Goal: Task Accomplishment & Management: Manage account settings

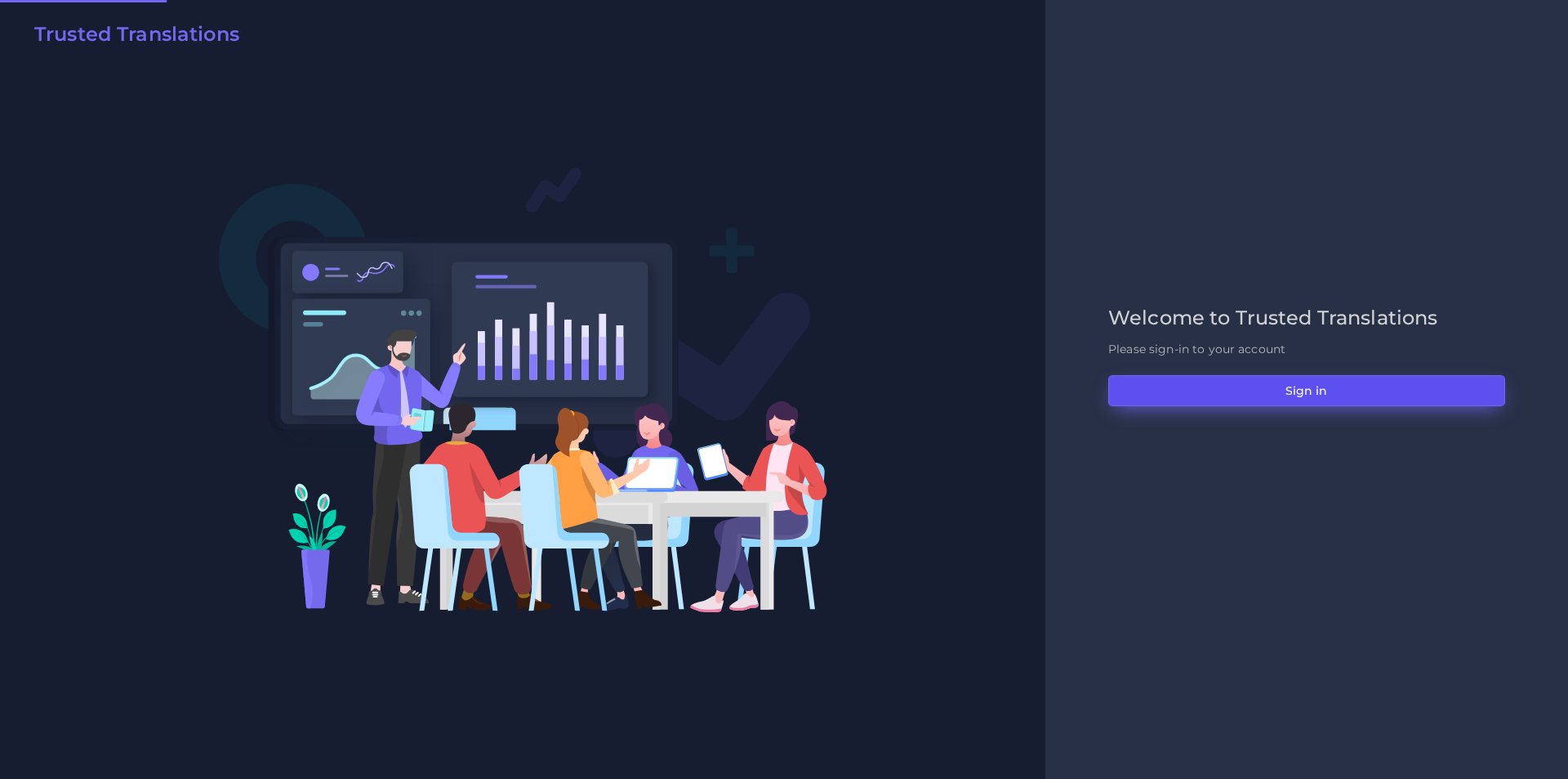
click at [1195, 383] on button "Sign in" at bounding box center [1307, 391] width 397 height 31
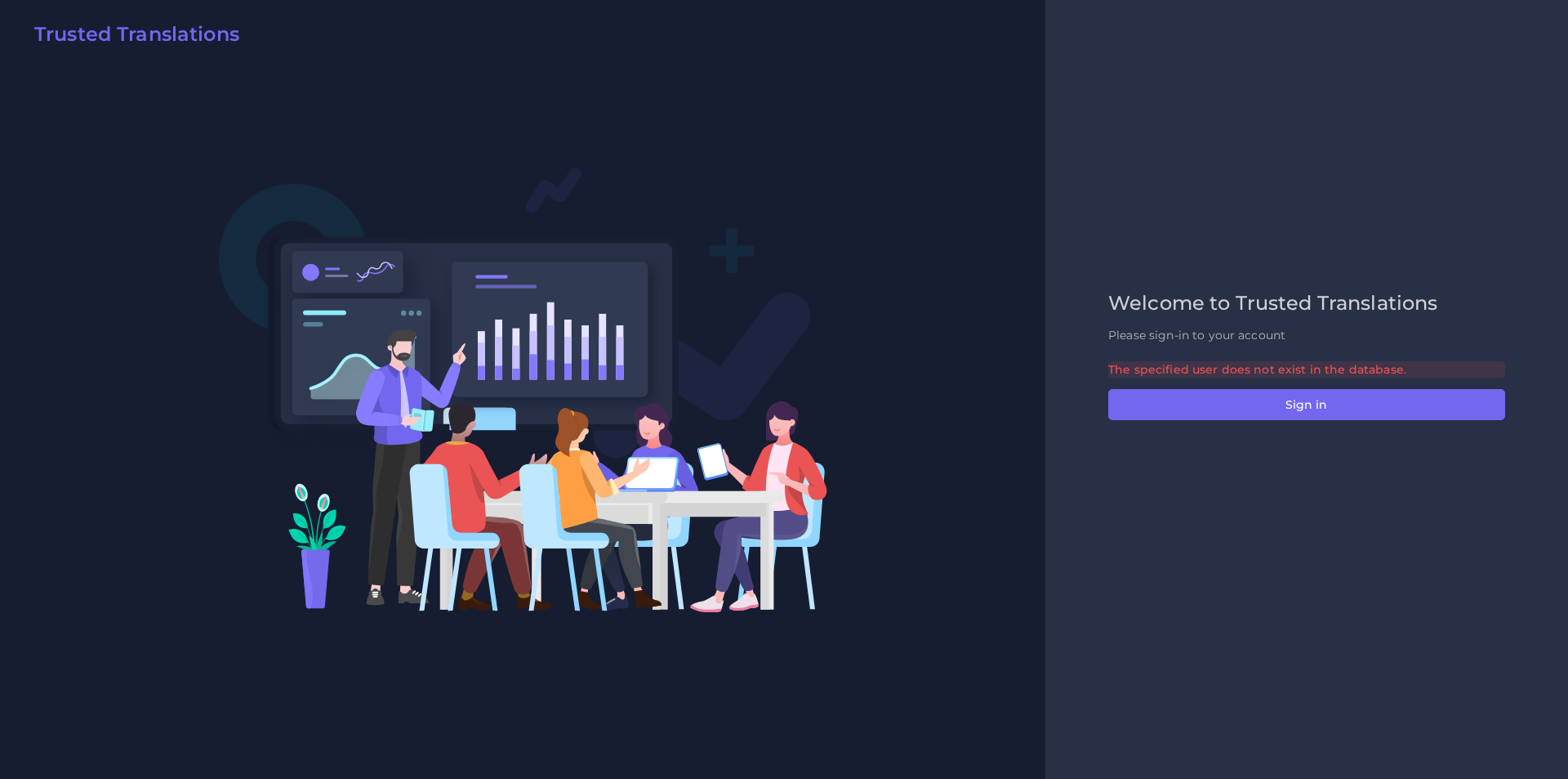
click at [1226, 482] on div "Welcome to Trusted Translations Please sign-in to your account The specified us…" at bounding box center [1307, 388] width 431 height 194
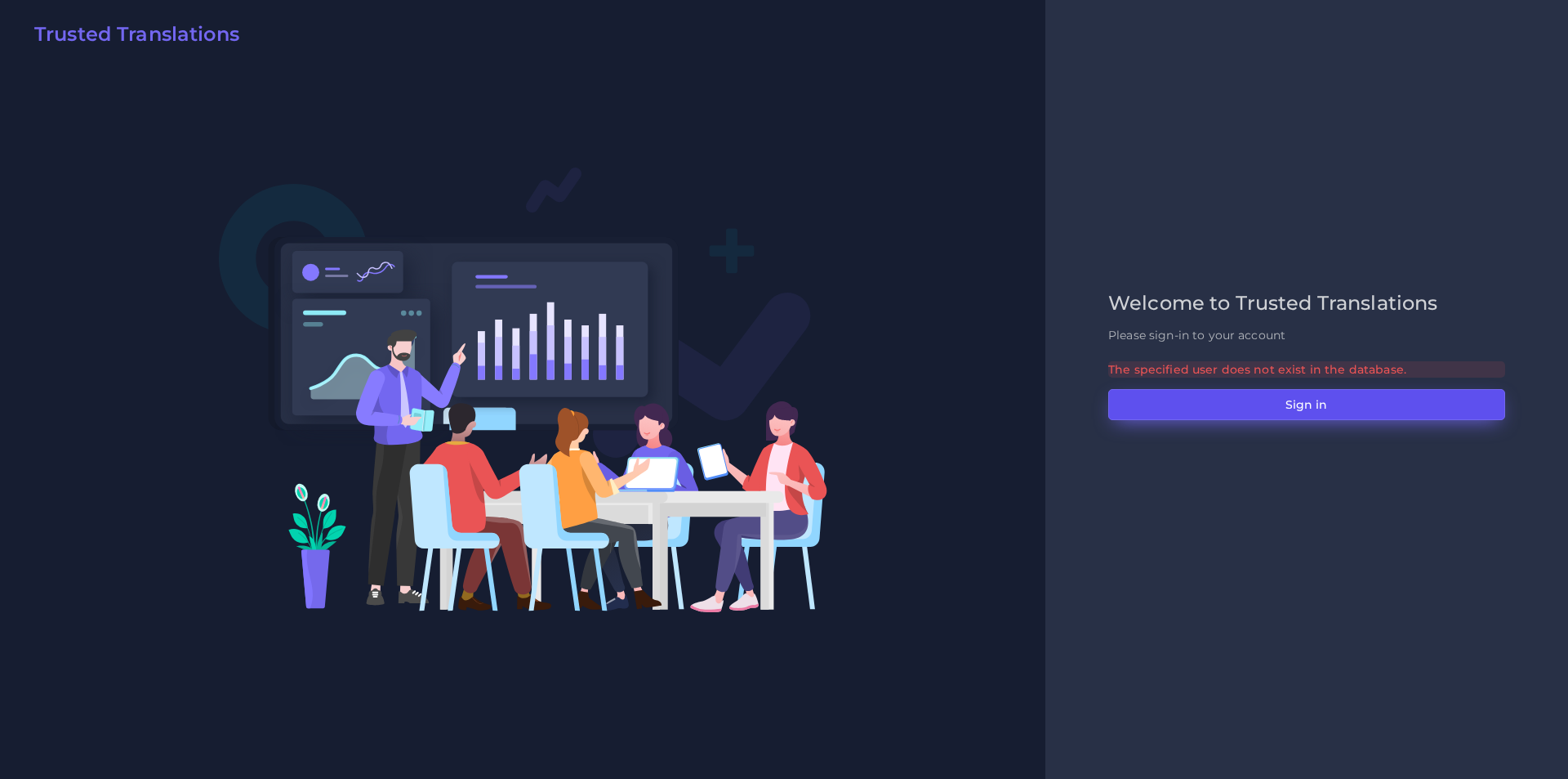
click at [1221, 410] on button "Sign in" at bounding box center [1307, 404] width 397 height 31
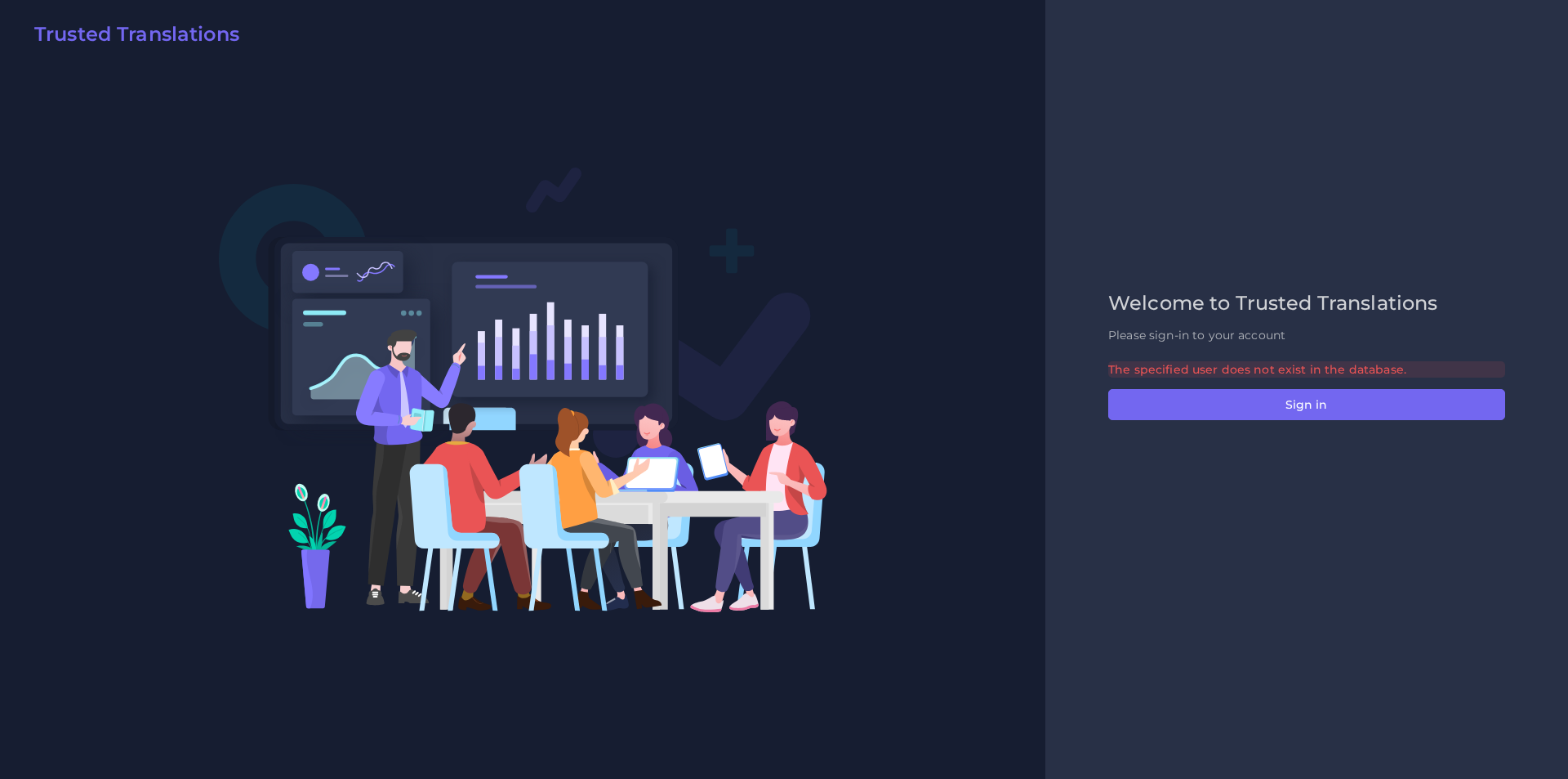
click at [1109, 166] on div "Welcome to Trusted Translations Please sign-in to your account The specified us…" at bounding box center [1307, 389] width 523 height 779
click at [1145, 189] on div "Welcome to Trusted Translations Please sign-in to your account The specified us…" at bounding box center [1307, 389] width 523 height 779
click at [1265, 208] on div "Welcome to Trusted Translations Please sign-in to your account The specified us…" at bounding box center [1307, 389] width 523 height 779
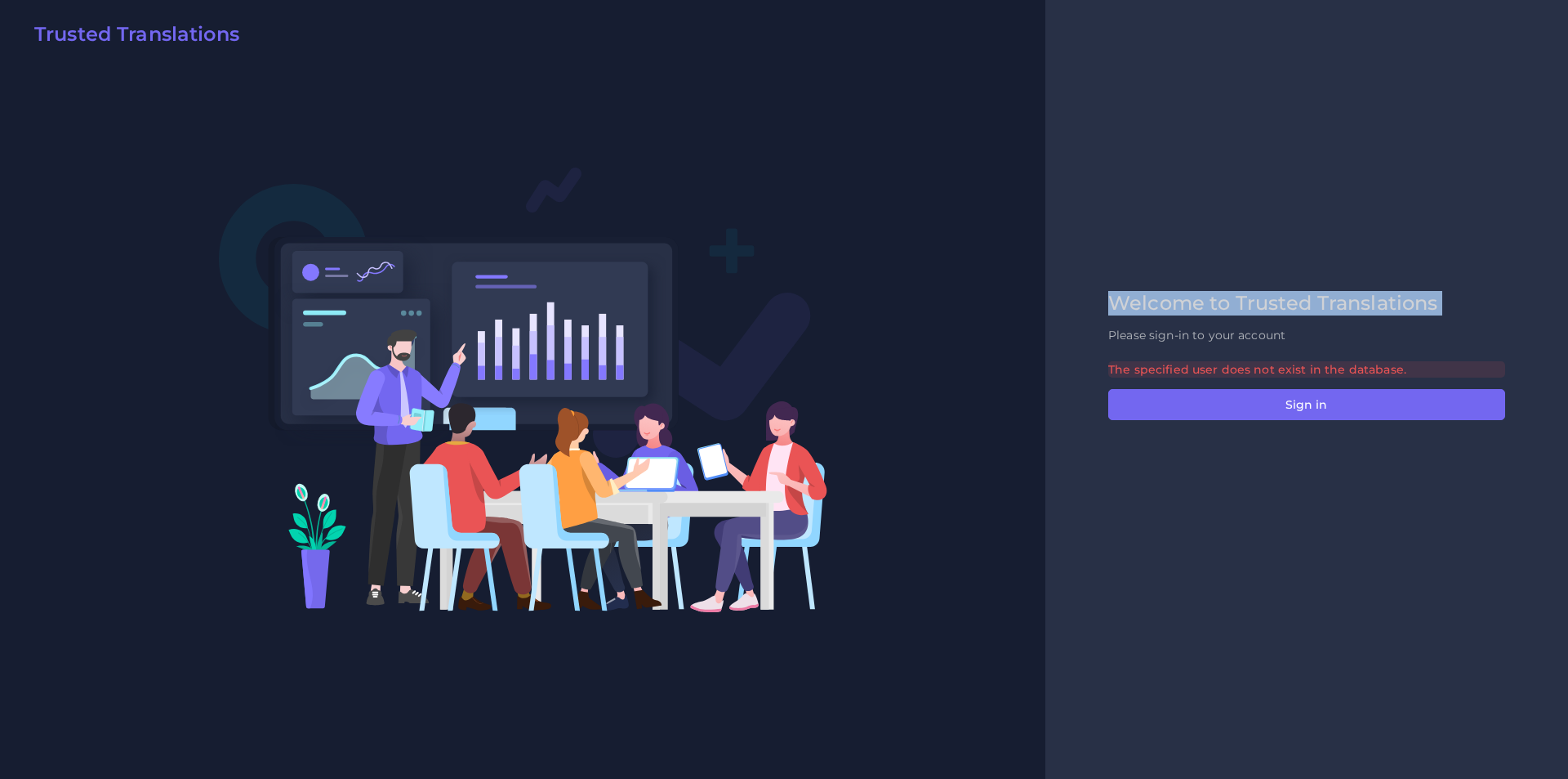
click at [1265, 208] on div "Welcome to Trusted Translations Please sign-in to your account The specified us…" at bounding box center [1307, 389] width 523 height 779
click at [1261, 150] on div "Welcome to Trusted Translations Please sign-in to your account The specified us…" at bounding box center [1307, 389] width 523 height 779
click at [1280, 215] on div "Welcome to Trusted Translations Please sign-in to your account The specified us…" at bounding box center [1307, 389] width 523 height 779
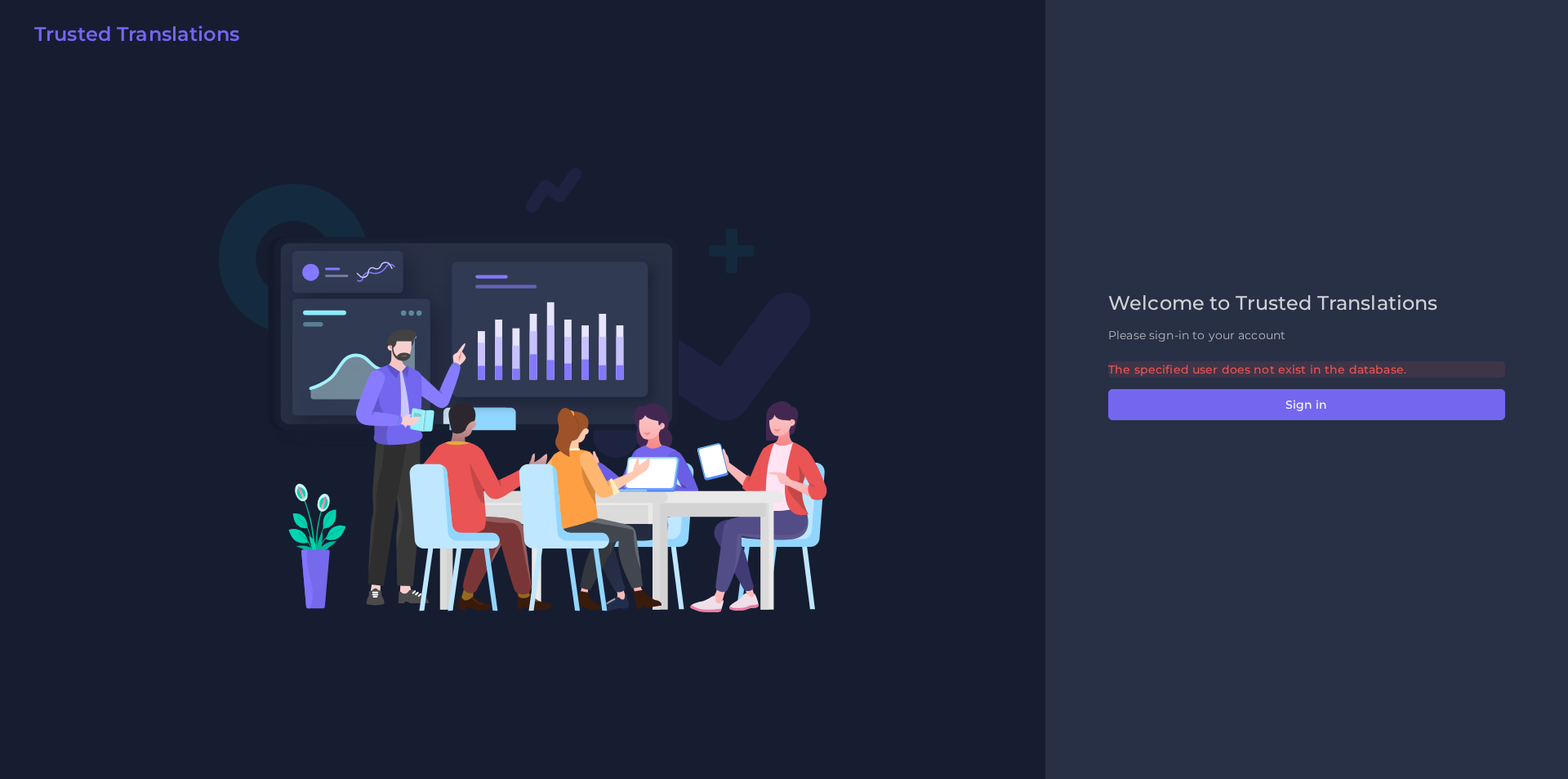
click at [1190, 178] on div "Welcome to Trusted Translations Please sign-in to your account The specified us…" at bounding box center [1307, 389] width 523 height 779
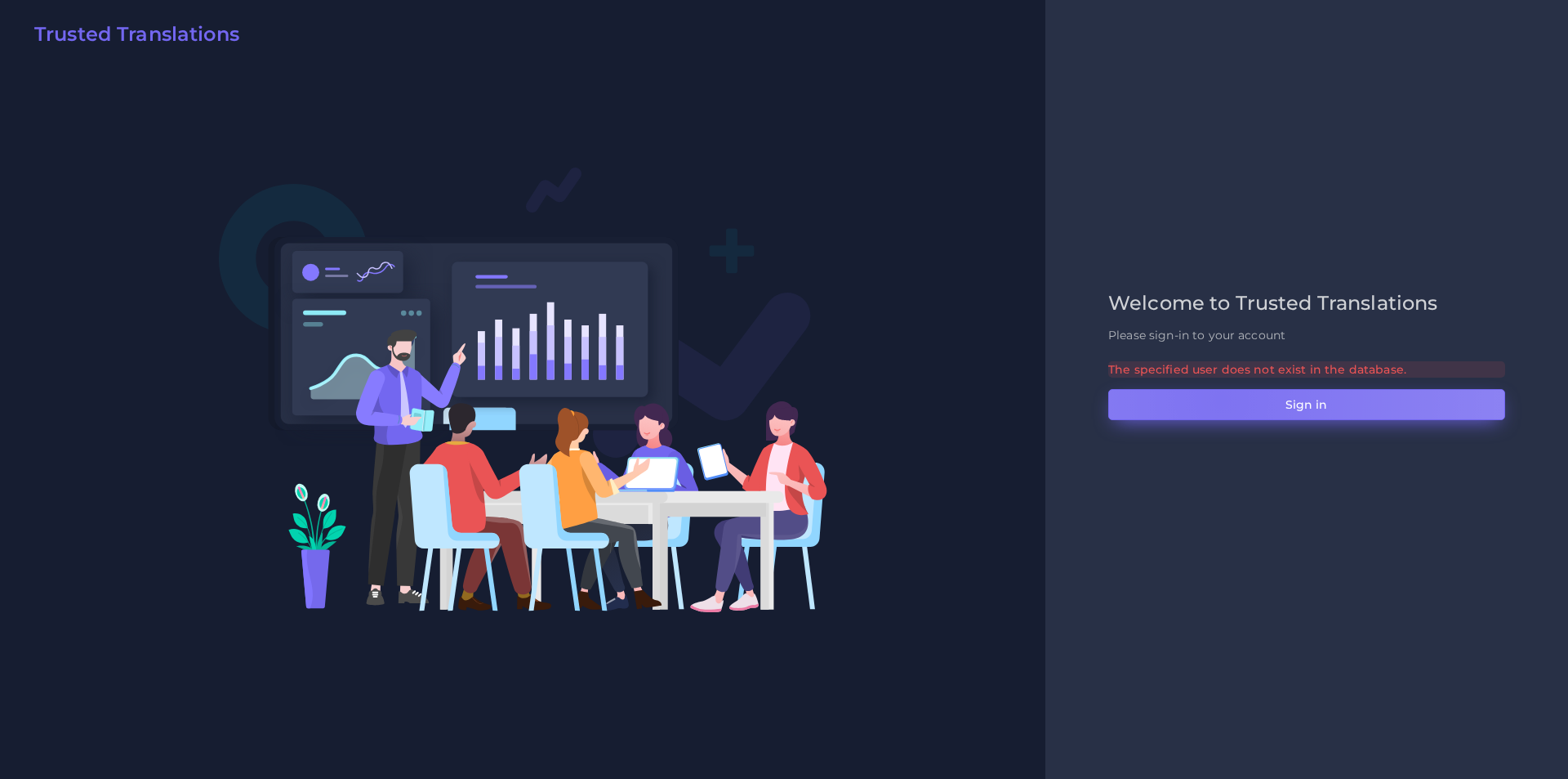
drag, startPoint x: 1222, startPoint y: 400, endPoint x: 1199, endPoint y: 468, distance: 71.8
click at [1221, 400] on button "Sign in" at bounding box center [1307, 404] width 397 height 31
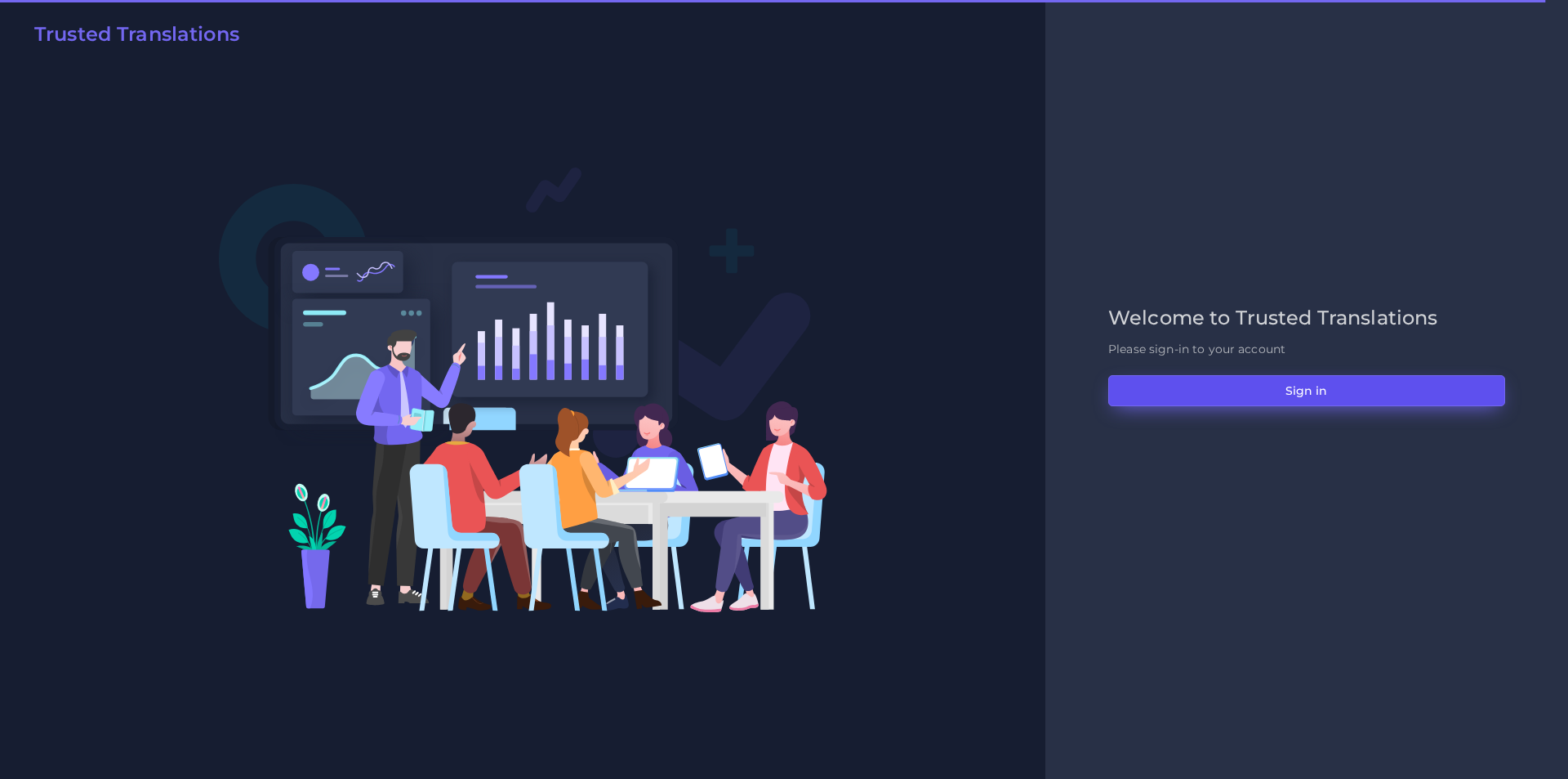
click at [1163, 383] on button "Sign in" at bounding box center [1307, 391] width 397 height 31
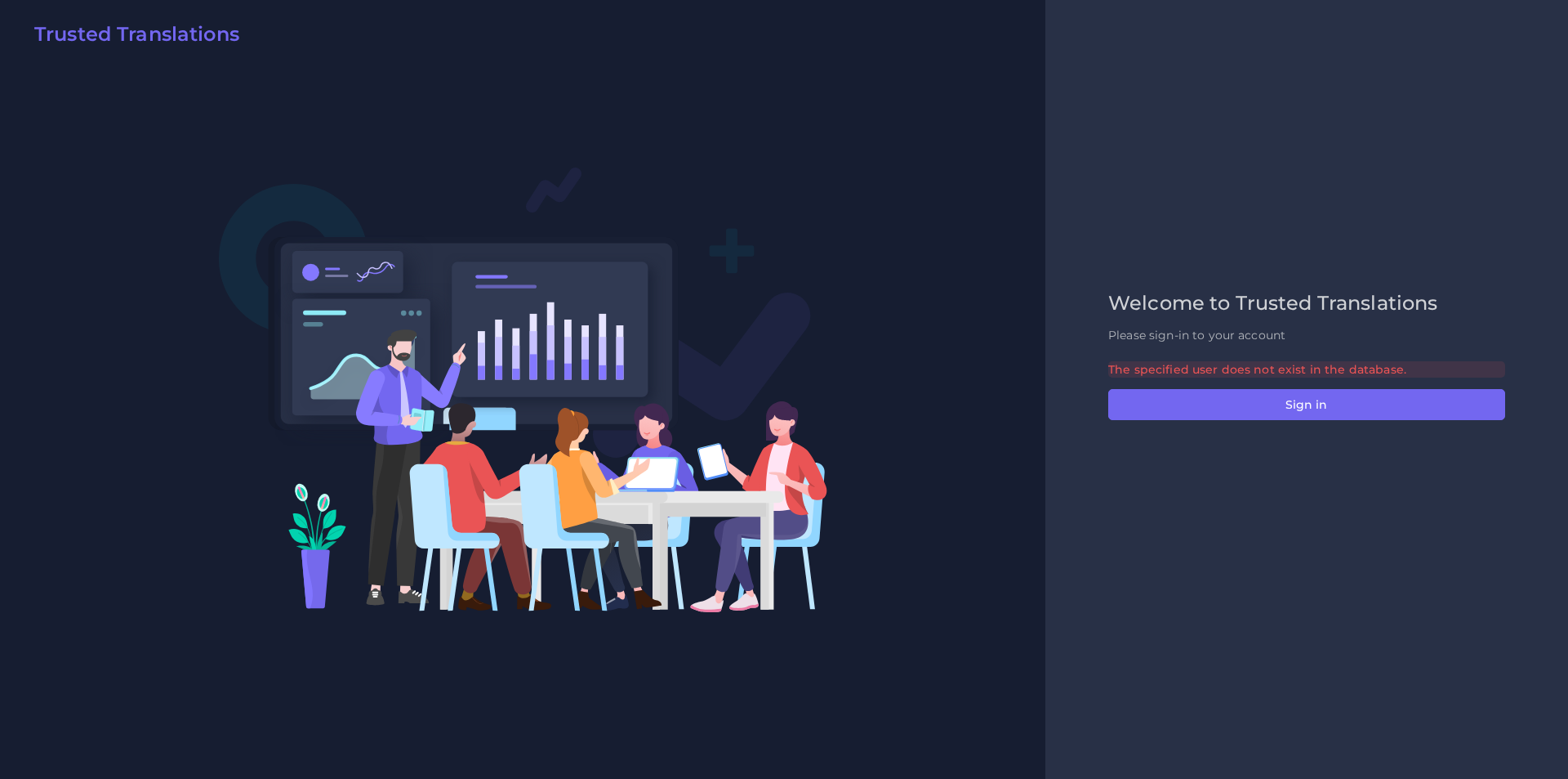
click at [1171, 491] on div "Welcome to Trusted Translations Please sign-in to your account The specified us…" at bounding box center [1307, 389] width 523 height 779
click at [1162, 361] on div "The specified user does not exist in the database." at bounding box center [1307, 369] width 397 height 16
click at [1186, 193] on div "Welcome to Trusted Translations Please sign-in to your account The specified us…" at bounding box center [1307, 389] width 523 height 779
click at [1192, 157] on div "Welcome to Trusted Translations Please sign-in to your account The specified us…" at bounding box center [1307, 389] width 523 height 779
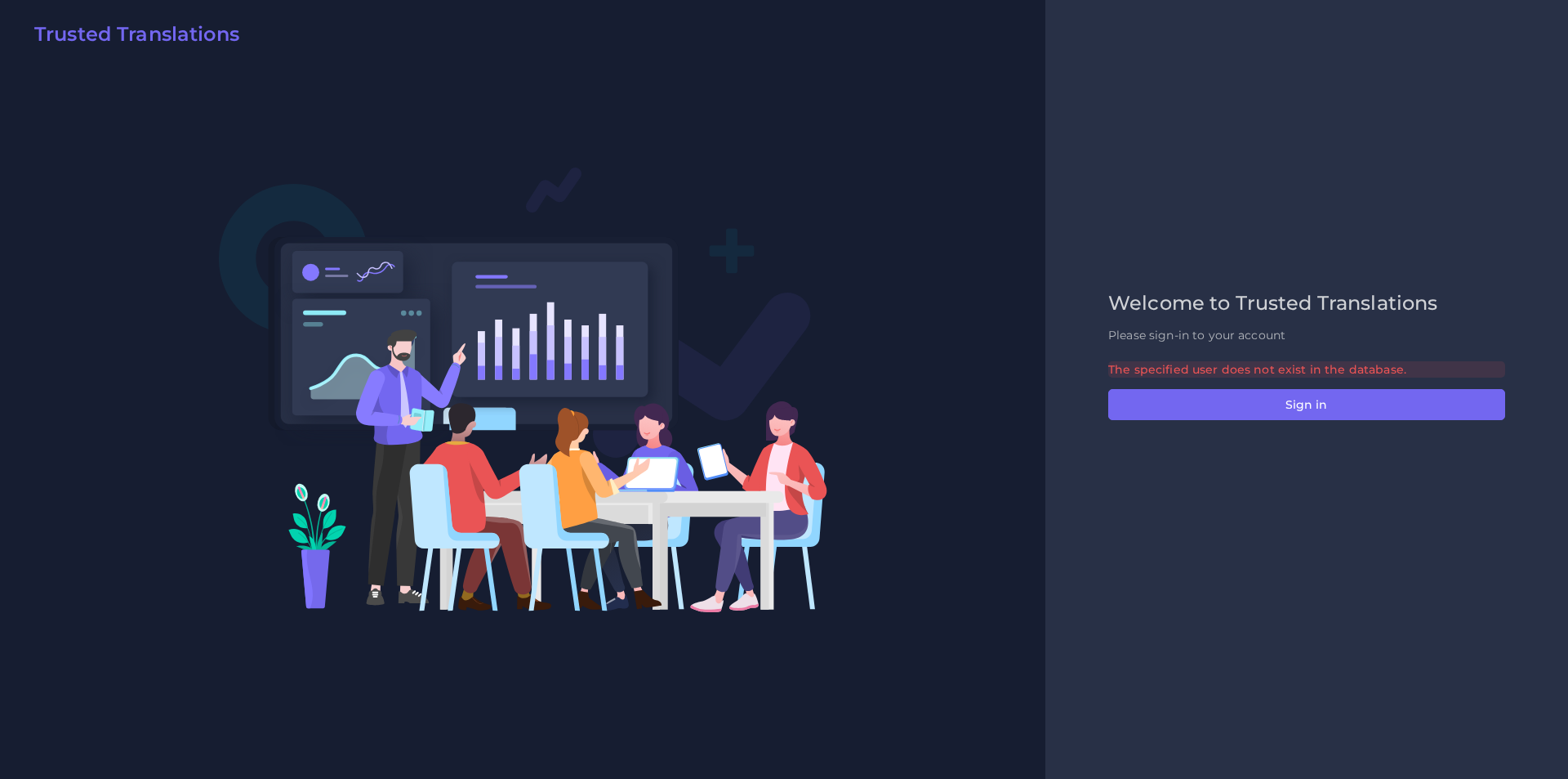
click at [1175, 506] on div "Welcome to Trusted Translations Please sign-in to your account The specified us…" at bounding box center [1307, 389] width 523 height 779
click at [1114, 367] on div "The specified user does not exist in the database." at bounding box center [1307, 369] width 397 height 16
click at [1356, 367] on div "The specified user does not exist in the database." at bounding box center [1307, 369] width 397 height 16
copy div "The specified user does not exist in the database"
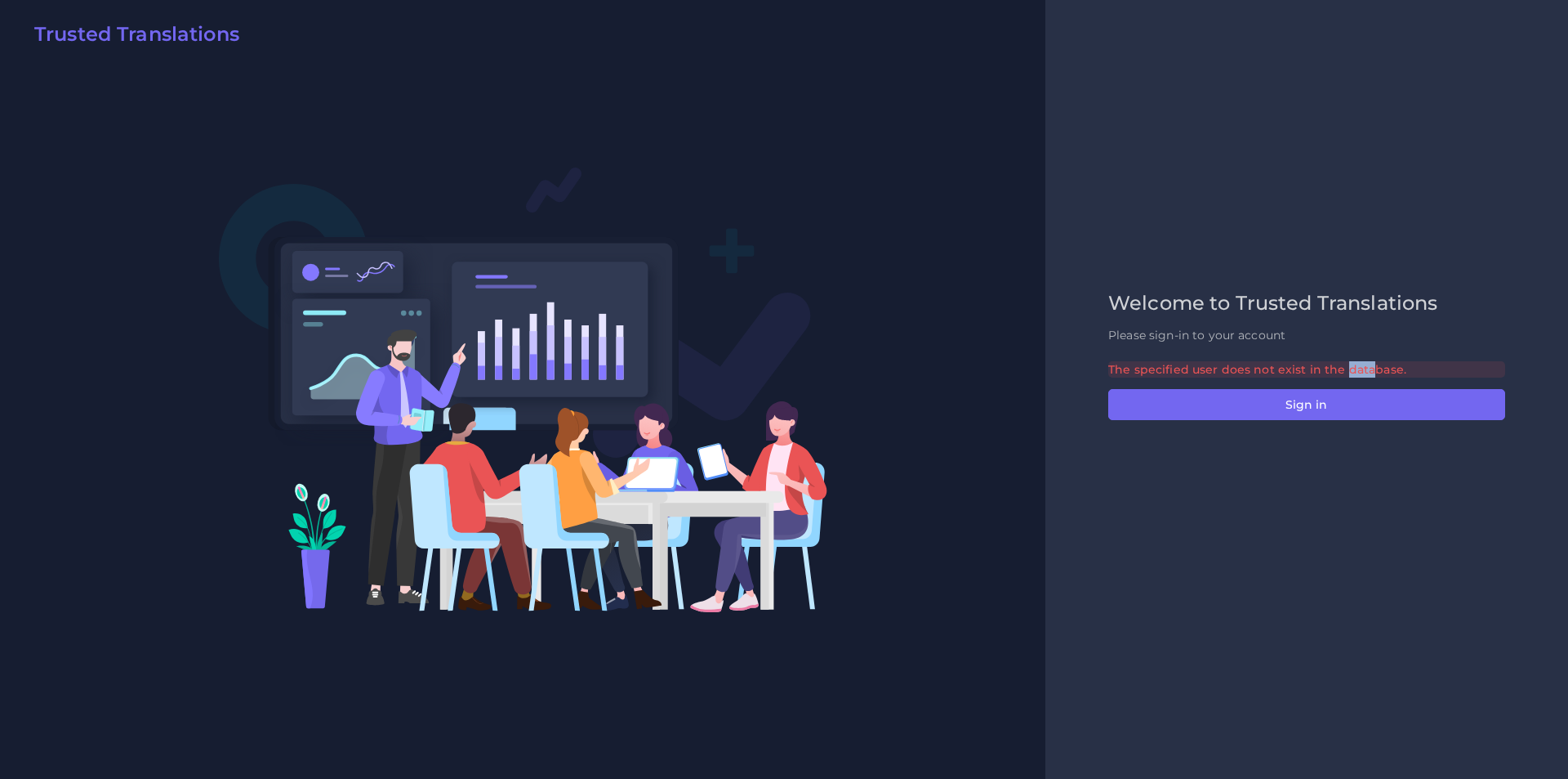
copy div "The specified user does not exist in the database"
click at [1138, 501] on div "Welcome to Trusted Translations Please sign-in to your account The specified us…" at bounding box center [1307, 389] width 523 height 779
drag, startPoint x: 1118, startPoint y: 370, endPoint x: 1359, endPoint y: 375, distance: 241.1
click at [1359, 375] on div "The specified user does not exist in the database." at bounding box center [1307, 369] width 397 height 16
copy div "he specified user does not exist in the da"
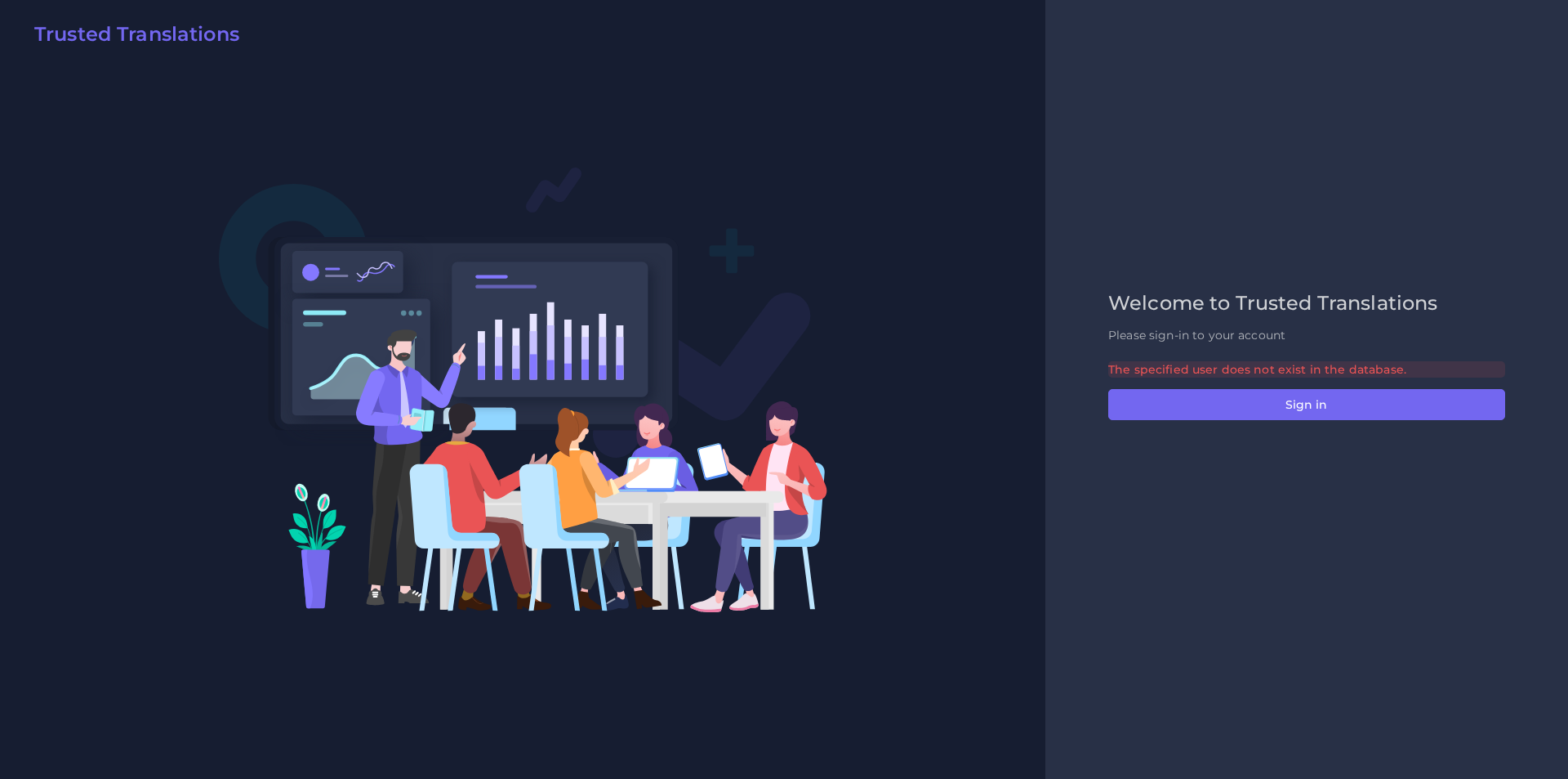
click at [1223, 604] on div "Welcome to Trusted Translations Please sign-in to your account The specified us…" at bounding box center [1307, 389] width 523 height 779
drag, startPoint x: 1114, startPoint y: 370, endPoint x: 1389, endPoint y: 372, distance: 275.0
click at [1389, 372] on div "The specified user does not exist in the database." at bounding box center [1307, 369] width 397 height 16
copy div "he specified user does not exist in the databas"
